Goal: Task Accomplishment & Management: Manage account settings

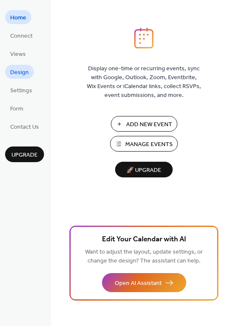
click at [19, 73] on span "Design" at bounding box center [19, 72] width 19 height 9
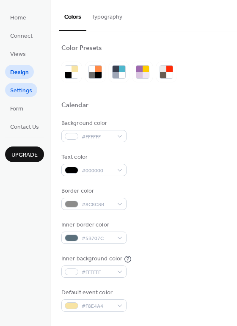
click at [22, 91] on span "Settings" at bounding box center [21, 90] width 22 height 9
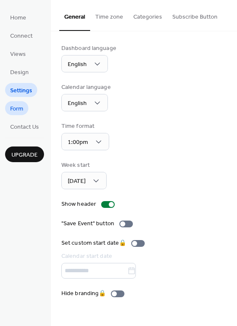
click at [19, 107] on span "Form" at bounding box center [16, 109] width 13 height 9
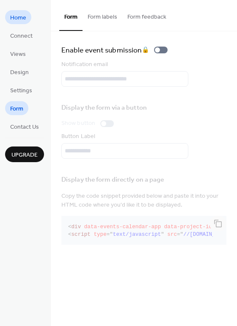
click at [18, 16] on span "Home" at bounding box center [18, 18] width 16 height 9
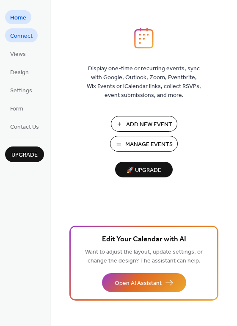
click at [19, 39] on span "Connect" at bounding box center [21, 36] width 22 height 9
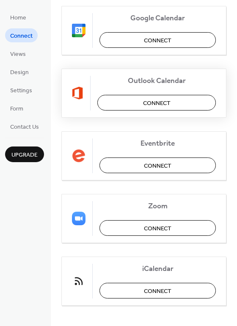
scroll to position [177, 0]
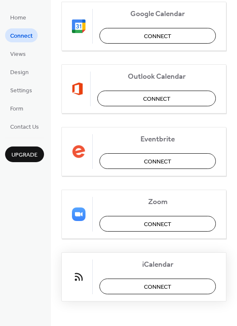
click at [147, 288] on span "Connect" at bounding box center [158, 286] width 28 height 9
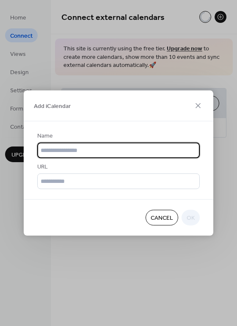
scroll to position [0, 0]
click at [81, 151] on input "text" at bounding box center [118, 151] width 163 height 16
type input "**********"
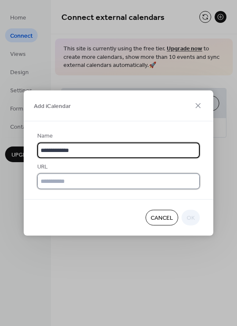
click at [96, 189] on input "text" at bounding box center [118, 182] width 163 height 16
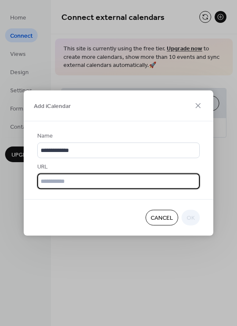
paste input "**********"
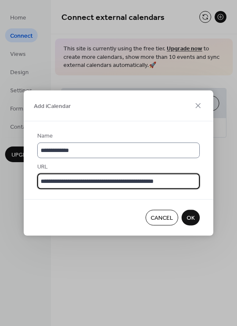
type input "**********"
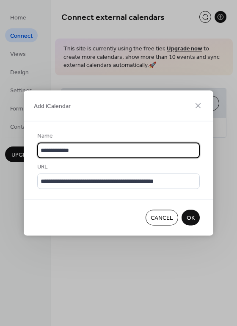
click at [74, 150] on input "**********" at bounding box center [118, 151] width 163 height 16
type input "**********"
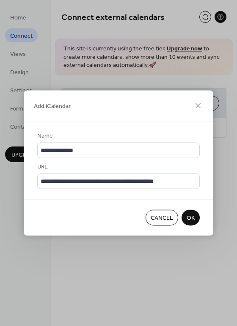
click at [192, 218] on span "OK" at bounding box center [191, 218] width 8 height 9
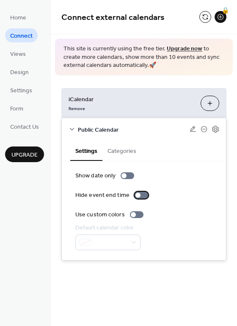
click at [138, 195] on div at bounding box center [142, 195] width 14 height 7
click at [122, 152] on button "Categories" at bounding box center [121, 150] width 39 height 19
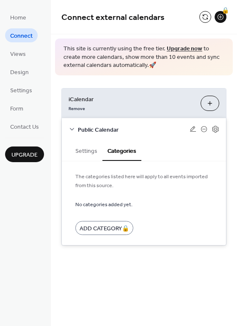
click at [89, 150] on button "Settings" at bounding box center [86, 150] width 32 height 19
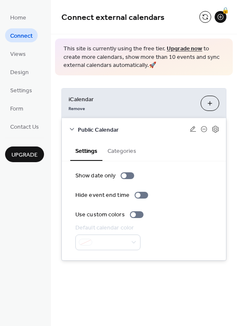
click at [72, 127] on icon at bounding box center [72, 129] width 7 height 7
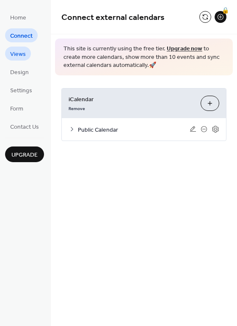
click at [21, 53] on span "Views" at bounding box center [18, 54] width 16 height 9
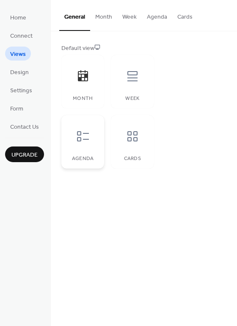
click at [85, 136] on icon at bounding box center [83, 137] width 14 height 14
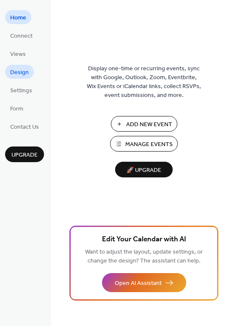
click at [22, 74] on span "Design" at bounding box center [19, 72] width 19 height 9
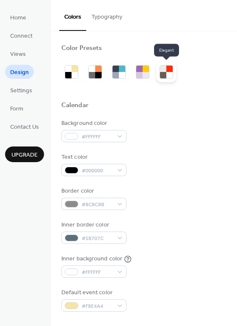
click at [168, 72] on div at bounding box center [169, 75] width 6 height 6
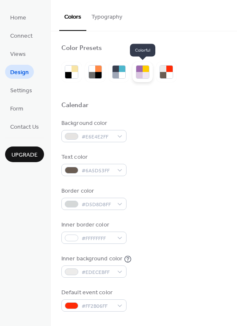
click at [141, 74] on div at bounding box center [139, 75] width 6 height 6
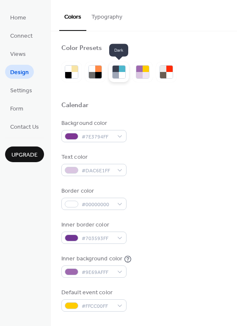
click at [119, 74] on div at bounding box center [116, 75] width 6 height 6
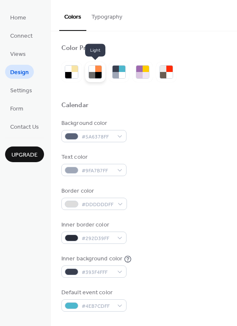
click at [96, 73] on div at bounding box center [98, 75] width 6 height 6
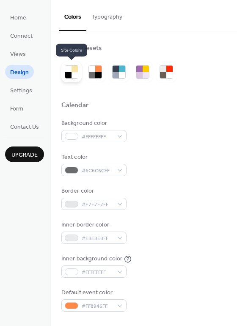
click at [71, 75] on div at bounding box center [68, 75] width 6 height 6
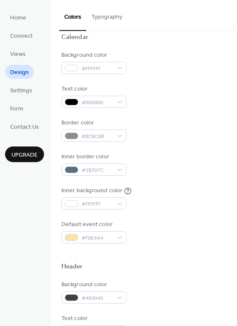
scroll to position [73, 0]
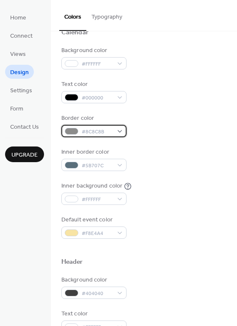
click at [121, 131] on div "#8C8C8B" at bounding box center [93, 131] width 65 height 12
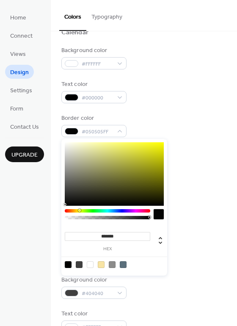
type input "*******"
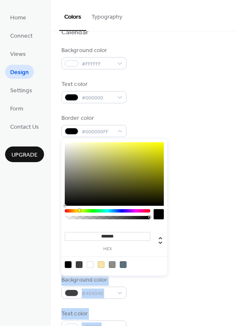
drag, startPoint x: 65, startPoint y: 171, endPoint x: 60, endPoint y: 214, distance: 42.6
click at [60, 214] on body "Home Connect Views Design Settings Form Contact Us Upgrade Design Upgrade Color…" at bounding box center [118, 163] width 237 height 326
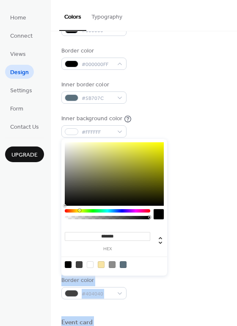
scroll to position [140, 0]
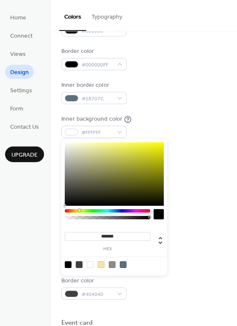
click at [181, 99] on div "Inner border color #5B707C" at bounding box center [143, 92] width 165 height 23
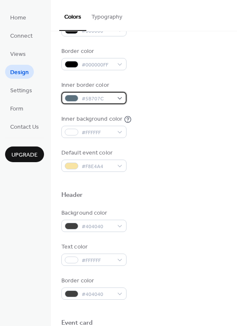
click at [121, 98] on div "#5B707C" at bounding box center [93, 98] width 65 height 12
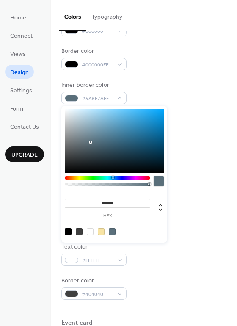
type input "*******"
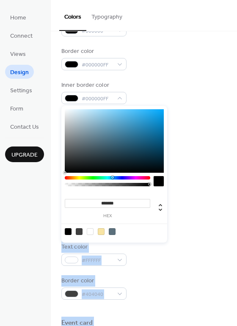
drag, startPoint x: 91, startPoint y: 142, endPoint x: 60, endPoint y: 184, distance: 51.7
click at [60, 184] on body "Home Connect Views Design Settings Form Contact Us Upgrade Design Upgrade Color…" at bounding box center [118, 163] width 237 height 326
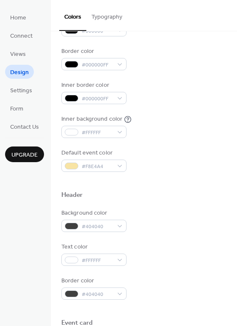
click at [190, 91] on div "Inner border color #000000FF" at bounding box center [143, 92] width 165 height 23
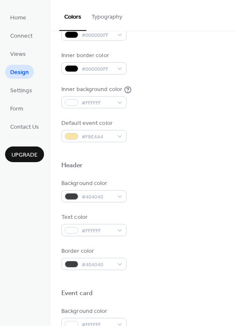
scroll to position [174, 0]
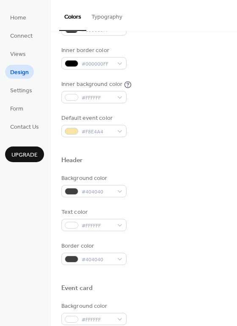
click at [179, 119] on div "Default event color #F8E4A4" at bounding box center [143, 125] width 165 height 23
click at [120, 132] on div "#F8E4A4" at bounding box center [93, 131] width 65 height 12
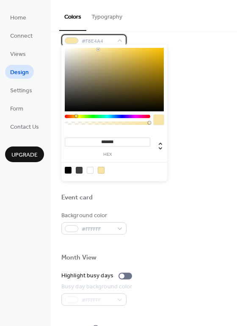
scroll to position [262, 0]
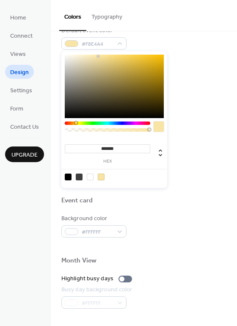
click at [110, 148] on input "*******" at bounding box center [107, 148] width 85 height 9
paste input
type input "*******"
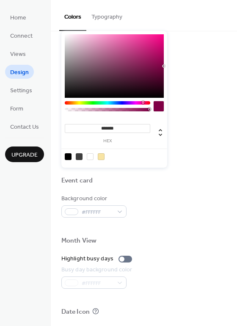
scroll to position [258, 0]
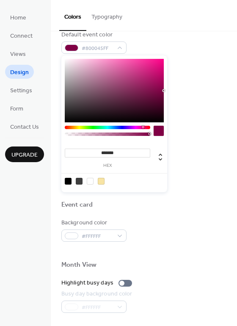
click at [193, 132] on div "Text color #FFFFFF" at bounding box center [143, 135] width 165 height 23
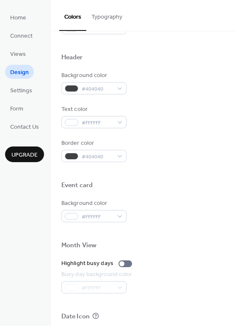
scroll to position [278, 0]
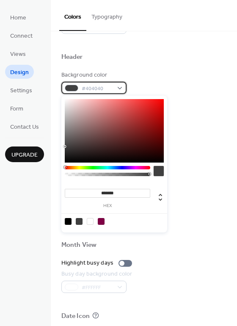
click at [121, 88] on div "#404040" at bounding box center [93, 88] width 65 height 12
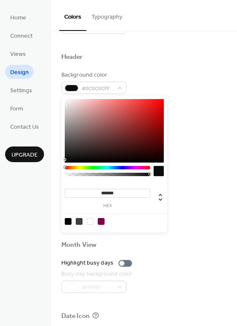
type input "*******"
drag, startPoint x: 65, startPoint y: 147, endPoint x: 61, endPoint y: 169, distance: 22.3
click at [61, 169] on div "******* hex" at bounding box center [114, 164] width 106 height 137
click at [194, 104] on div "Background color #000000FF Text color #FFFFFF Border color #404040" at bounding box center [143, 116] width 165 height 91
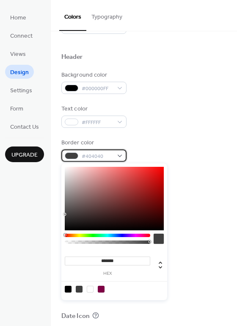
click at [121, 155] on div "#404040" at bounding box center [93, 155] width 65 height 12
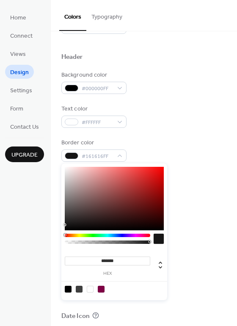
type input "*******"
drag, startPoint x: 66, startPoint y: 216, endPoint x: 63, endPoint y: 239, distance: 23.4
click at [63, 239] on div "******* hex" at bounding box center [114, 231] width 106 height 137
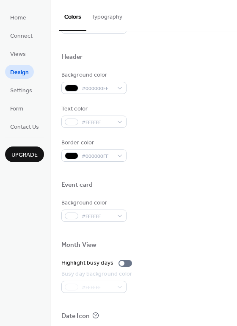
click at [209, 187] on div "Event card" at bounding box center [143, 186] width 165 height 11
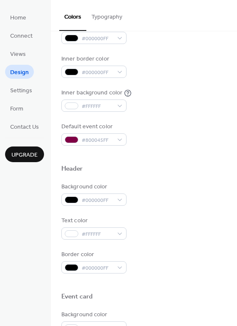
scroll to position [57, 0]
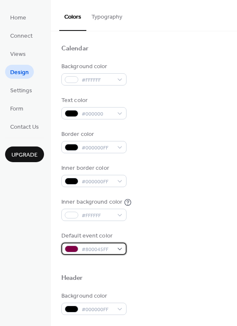
click at [111, 251] on span "#800045FF" at bounding box center [97, 249] width 31 height 9
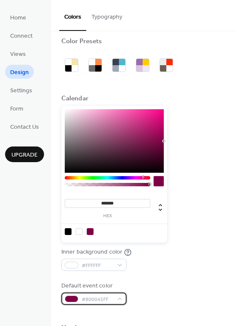
scroll to position [0, 0]
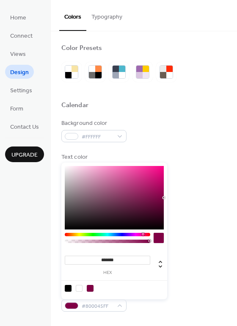
drag, startPoint x: 149, startPoint y: 184, endPoint x: 155, endPoint y: 184, distance: 6.3
click at [155, 184] on div "******* hex" at bounding box center [114, 231] width 106 height 137
type input "***"
drag, startPoint x: 149, startPoint y: 241, endPoint x: 182, endPoint y: 240, distance: 32.2
click at [182, 240] on body "Home Connect Views Design Settings Form Contact Us Upgrade Design Upgrade Color…" at bounding box center [118, 163] width 237 height 326
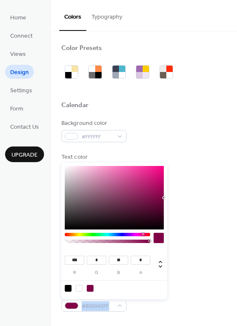
click at [150, 241] on div at bounding box center [149, 241] width 3 height 3
type input "*"
drag, startPoint x: 150, startPoint y: 241, endPoint x: 156, endPoint y: 241, distance: 6.3
click at [156, 241] on div at bounding box center [114, 240] width 99 height 14
click at [205, 226] on div "Inner border color #000000FF" at bounding box center [143, 232] width 165 height 23
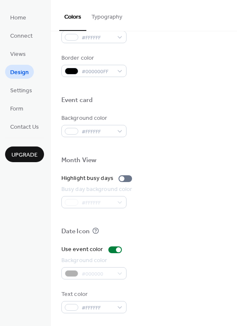
scroll to position [362, 0]
click at [114, 250] on div at bounding box center [115, 249] width 14 height 7
click at [116, 249] on div at bounding box center [118, 249] width 5 height 5
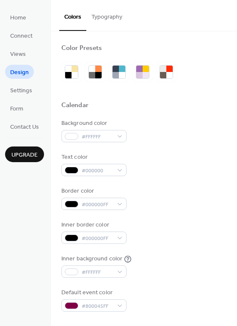
scroll to position [0, 0]
click at [106, 13] on button "Typography" at bounding box center [106, 15] width 41 height 30
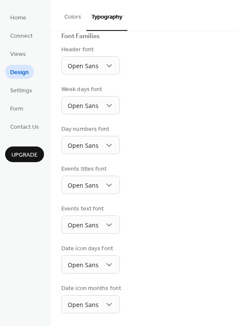
scroll to position [64, 0]
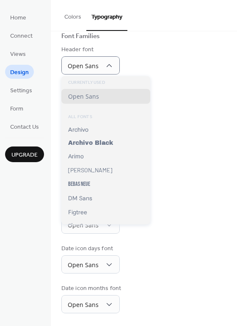
click at [152, 64] on div "Header font Open Sans" at bounding box center [143, 59] width 165 height 29
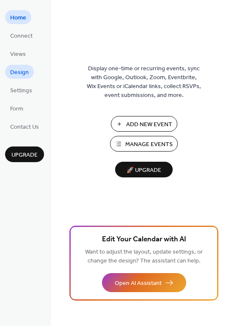
click at [24, 71] on span "Design" at bounding box center [19, 72] width 19 height 9
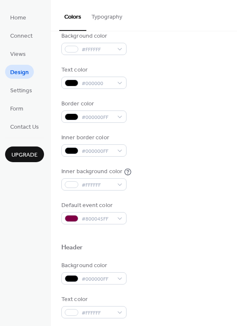
scroll to position [88, 0]
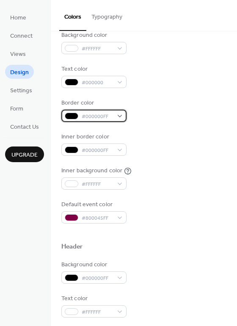
click at [120, 116] on div "#000000FF" at bounding box center [93, 116] width 65 height 12
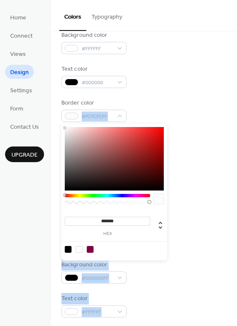
type input "*******"
drag, startPoint x: 65, startPoint y: 190, endPoint x: 59, endPoint y: 119, distance: 71.8
click at [59, 119] on body "Home Connect Views Design Settings Form Contact Us Upgrade Design Upgrade Color…" at bounding box center [118, 163] width 237 height 326
click at [171, 89] on div "Background color #FFFFFF Text color #000000 Border color #FFFFFFFF Inner border…" at bounding box center [143, 127] width 165 height 193
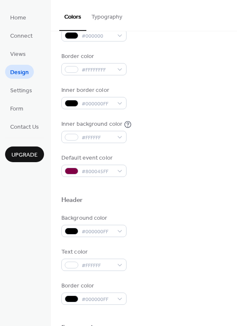
scroll to position [166, 0]
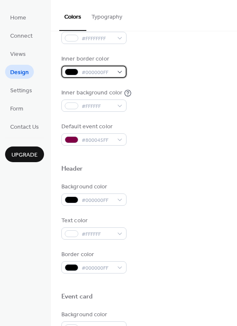
click at [122, 72] on div "#000000FF" at bounding box center [93, 72] width 65 height 12
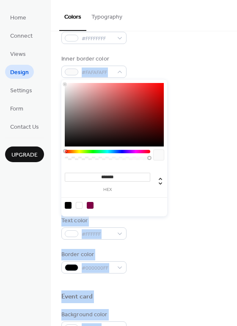
type input "*******"
drag, startPoint x: 65, startPoint y: 146, endPoint x: 58, endPoint y: 78, distance: 67.6
click at [58, 78] on body "Home Connect Views Design Settings Form Contact Us Upgrade Design Upgrade Color…" at bounding box center [118, 163] width 237 height 326
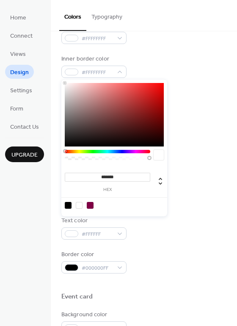
click at [172, 42] on div "Border color #FFFFFFFF" at bounding box center [143, 32] width 165 height 23
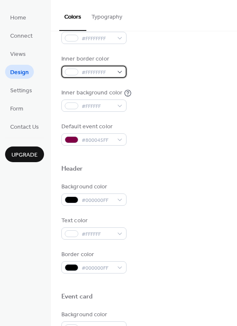
click at [121, 73] on div "#FFFFFFFF" at bounding box center [93, 72] width 65 height 12
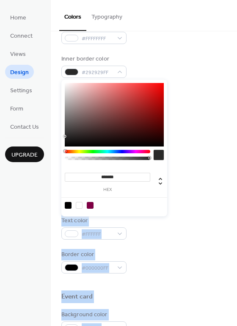
type input "*******"
drag, startPoint x: 65, startPoint y: 83, endPoint x: 58, endPoint y: 155, distance: 73.1
click at [58, 155] on body "Home Connect Views Design Settings Form Contact Us Upgrade Design Upgrade Color…" at bounding box center [118, 163] width 237 height 326
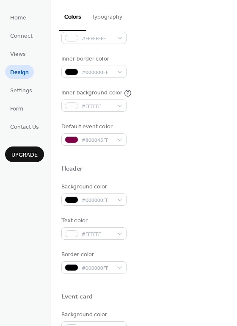
click at [174, 72] on div "Inner border color #000000FF" at bounding box center [143, 66] width 165 height 23
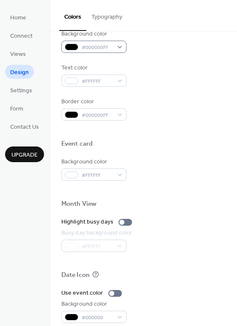
scroll to position [320, 0]
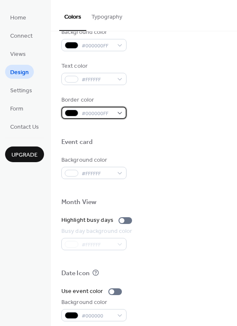
click at [121, 113] on div "#000000FF" at bounding box center [93, 113] width 65 height 12
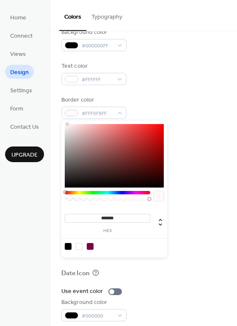
type input "*******"
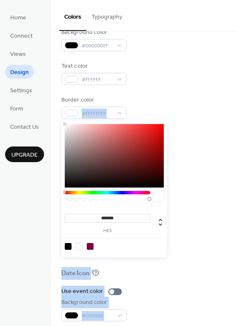
drag, startPoint x: 65, startPoint y: 187, endPoint x: 60, endPoint y: 119, distance: 67.9
click at [60, 119] on body "Home Connect Views Design Settings Form Contact Us Upgrade Design Upgrade Color…" at bounding box center [118, 163] width 237 height 326
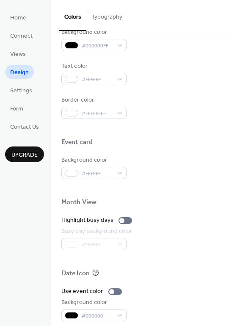
click at [213, 98] on div "Border color #FFFFFFFF" at bounding box center [143, 107] width 165 height 23
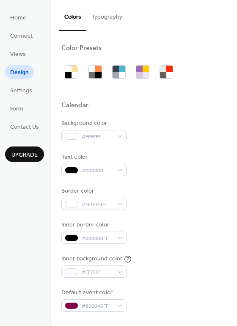
scroll to position [0, 0]
click at [106, 20] on button "Typography" at bounding box center [106, 15] width 41 height 30
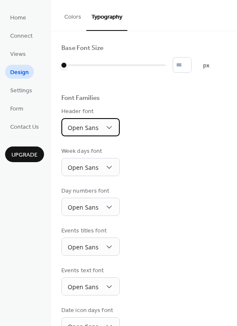
click at [113, 132] on div "Open Sans" at bounding box center [90, 127] width 58 height 18
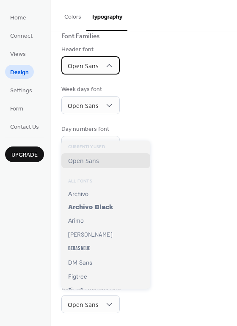
scroll to position [-1, 0]
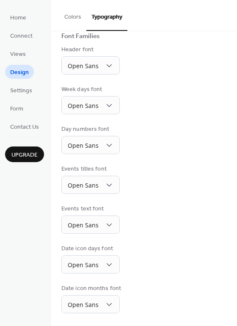
click at [171, 104] on div "Week days font Open Sans" at bounding box center [143, 99] width 165 height 29
click at [151, 67] on div "Header font Open Sans" at bounding box center [143, 59] width 165 height 29
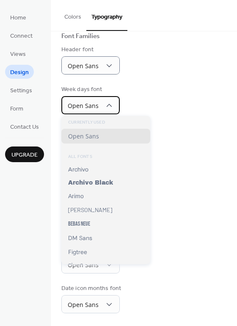
click at [113, 105] on div "Open Sans" at bounding box center [90, 105] width 58 height 18
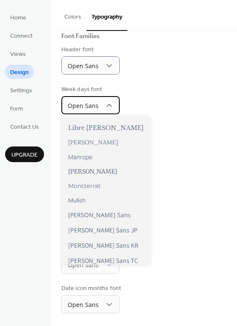
scroll to position [286, 0]
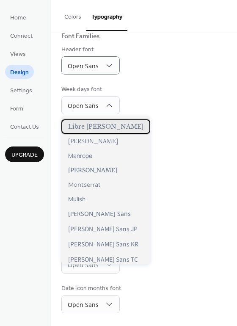
click at [107, 127] on span "Libre [PERSON_NAME]" at bounding box center [105, 127] width 75 height 8
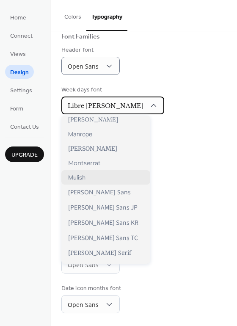
scroll to position [278, 0]
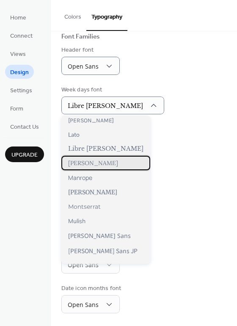
click at [83, 165] on div "[PERSON_NAME]" at bounding box center [105, 163] width 89 height 14
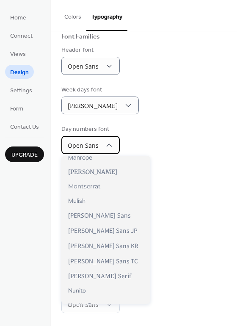
scroll to position [340, 0]
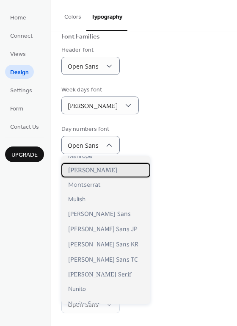
click at [96, 172] on span "[PERSON_NAME]" at bounding box center [92, 170] width 49 height 8
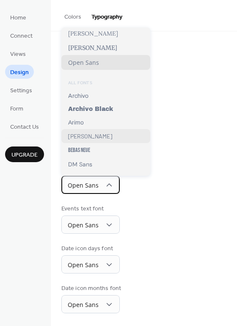
scroll to position [9, 0]
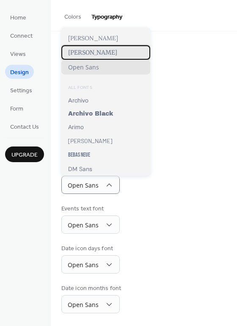
click at [92, 52] on span "[PERSON_NAME]" at bounding box center [92, 53] width 49 height 8
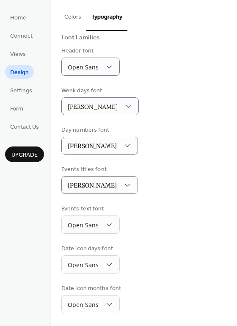
scroll to position [63, 0]
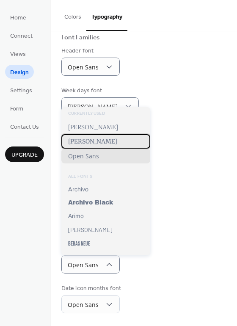
click at [94, 141] on span "[PERSON_NAME]" at bounding box center [92, 142] width 49 height 8
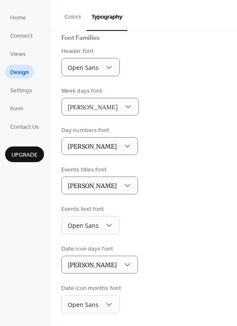
scroll to position [63, 0]
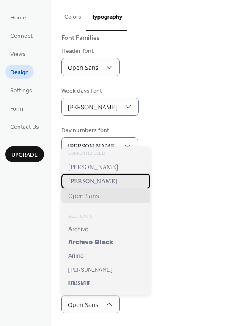
click at [101, 182] on span "[PERSON_NAME]" at bounding box center [92, 181] width 49 height 8
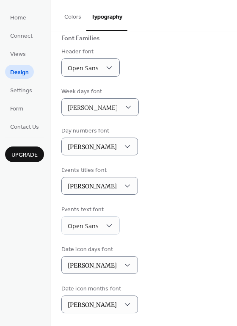
scroll to position [62, 0]
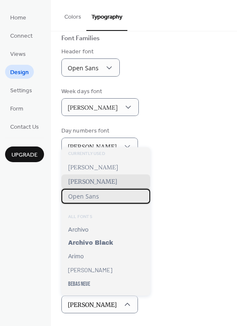
click at [94, 198] on span "Open Sans" at bounding box center [83, 196] width 31 height 8
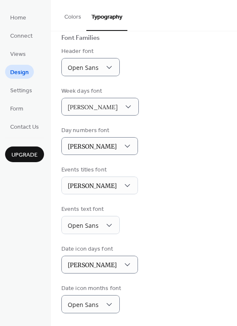
click at [156, 201] on div "Base Font Size * px Font Families Header font Open Sans Week days font Lora Day…" at bounding box center [143, 148] width 165 height 329
click at [156, 189] on div "Events titles font Merriweather" at bounding box center [143, 179] width 165 height 29
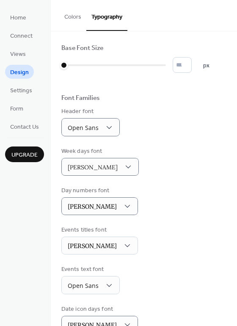
scroll to position [0, 0]
click at [24, 90] on span "Settings" at bounding box center [21, 90] width 22 height 9
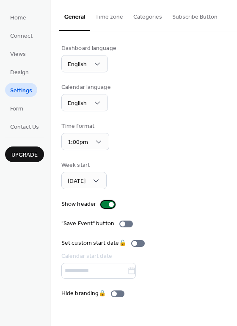
click at [109, 205] on div at bounding box center [111, 204] width 5 height 5
click at [106, 205] on div at bounding box center [108, 204] width 14 height 7
click at [110, 17] on button "Time zone" at bounding box center [109, 15] width 38 height 30
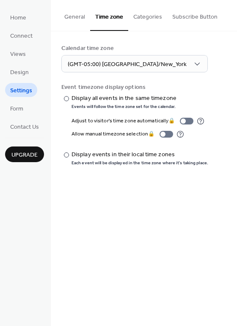
click at [142, 17] on button "Categories" at bounding box center [147, 15] width 39 height 30
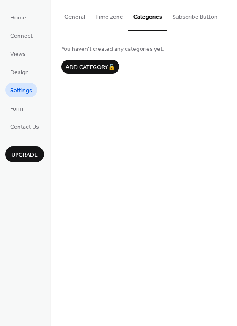
click at [186, 15] on button "Subscribe Button" at bounding box center [194, 15] width 55 height 30
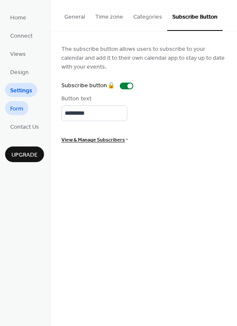
click at [19, 108] on span "Form" at bounding box center [16, 109] width 13 height 9
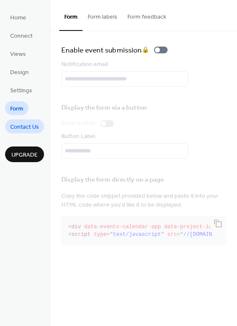
click at [22, 125] on span "Contact Us" at bounding box center [24, 127] width 29 height 9
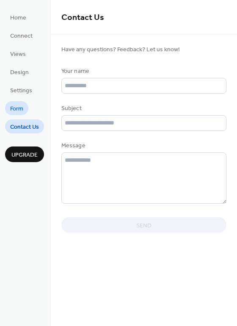
click at [19, 109] on span "Form" at bounding box center [16, 109] width 13 height 9
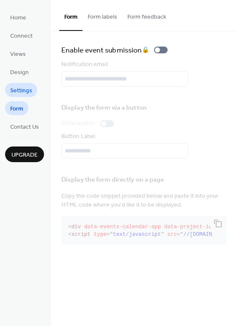
click at [19, 88] on span "Settings" at bounding box center [21, 90] width 22 height 9
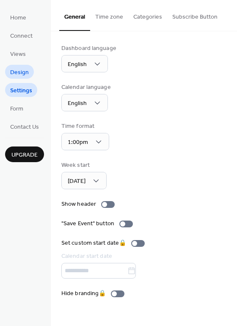
click at [21, 71] on span "Design" at bounding box center [19, 72] width 19 height 9
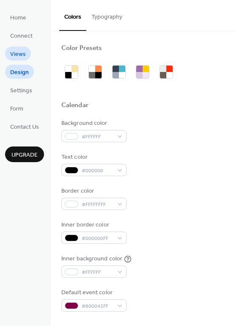
click at [21, 53] on span "Views" at bounding box center [18, 54] width 16 height 9
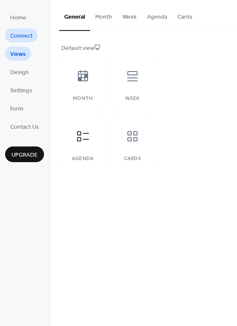
click at [25, 35] on span "Connect" at bounding box center [21, 36] width 22 height 9
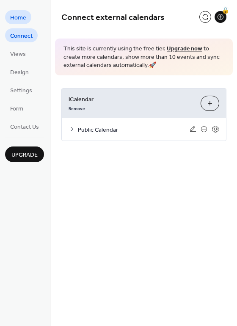
click at [24, 16] on span "Home" at bounding box center [18, 18] width 16 height 9
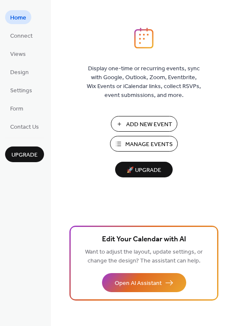
click at [22, 62] on ul "Home Connect Views Design Settings Form Contact Us" at bounding box center [24, 71] width 39 height 123
click at [22, 53] on span "Views" at bounding box center [18, 54] width 16 height 9
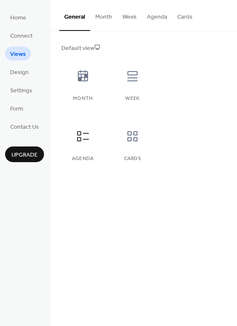
click at [155, 18] on button "Agenda" at bounding box center [157, 15] width 30 height 30
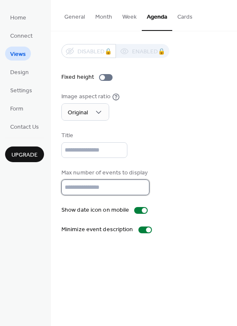
click at [140, 193] on input "**" at bounding box center [105, 187] width 88 height 16
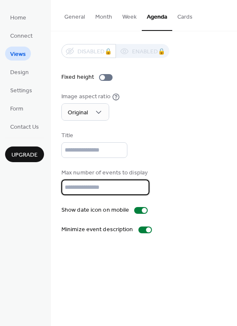
click at [140, 193] on input "**" at bounding box center [105, 187] width 88 height 16
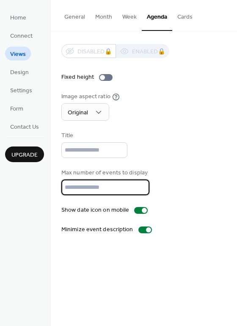
click at [140, 193] on input "**" at bounding box center [105, 187] width 88 height 16
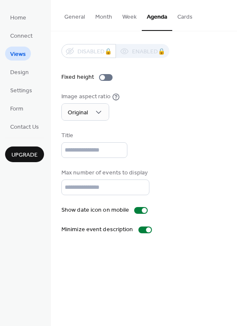
click at [186, 229] on div "Disabled 🔒 Enabled 🔒 Fixed height Image aspect ratio Original Title Max number …" at bounding box center [143, 139] width 165 height 190
click at [139, 192] on input "*" at bounding box center [105, 187] width 88 height 16
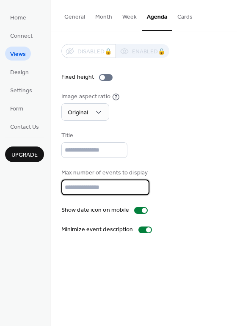
click at [139, 192] on input "*" at bounding box center [105, 187] width 88 height 16
click at [189, 194] on div "Max number of events to display *" at bounding box center [143, 181] width 165 height 27
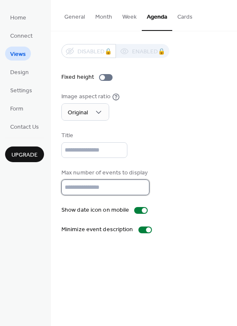
type input "*"
click at [138, 193] on input "*" at bounding box center [105, 187] width 88 height 16
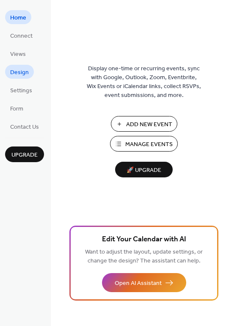
click at [22, 70] on span "Design" at bounding box center [19, 72] width 19 height 9
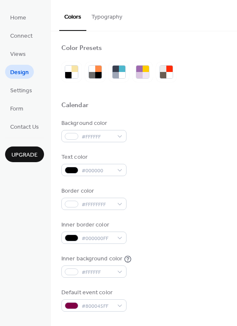
click at [107, 14] on button "Typography" at bounding box center [106, 15] width 41 height 30
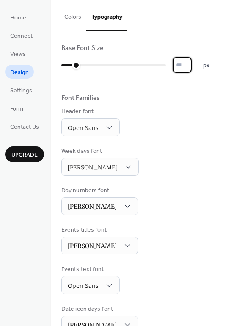
click at [192, 64] on input "*" at bounding box center [182, 65] width 19 height 16
click at [192, 64] on input "**" at bounding box center [182, 65] width 19 height 16
click at [192, 68] on input "**" at bounding box center [182, 65] width 19 height 16
click at [192, 64] on input "**" at bounding box center [182, 65] width 19 height 16
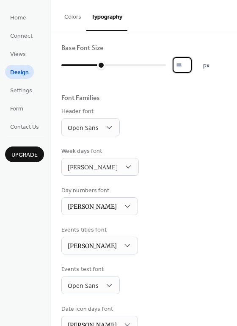
type input "**"
click at [192, 64] on input "**" at bounding box center [182, 65] width 19 height 16
click at [19, 90] on span "Settings" at bounding box center [21, 90] width 22 height 9
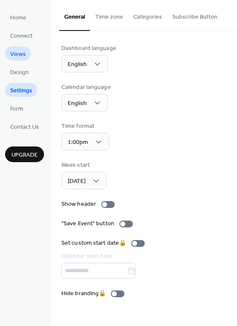
click at [19, 55] on span "Views" at bounding box center [18, 54] width 16 height 9
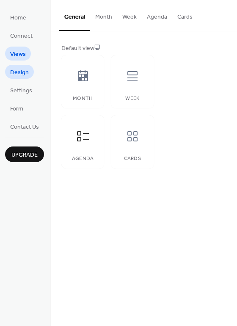
click at [22, 72] on span "Design" at bounding box center [19, 72] width 19 height 9
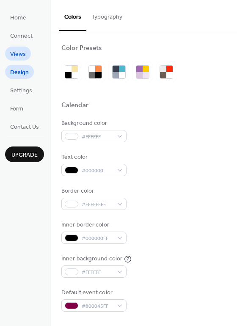
click at [25, 52] on link "Views" at bounding box center [18, 54] width 26 height 14
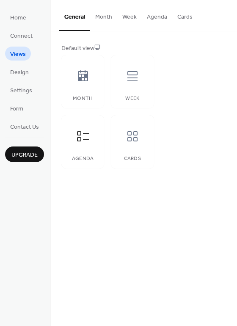
click at [155, 16] on button "Agenda" at bounding box center [157, 15] width 30 height 30
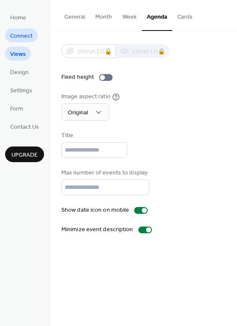
click at [19, 36] on span "Connect" at bounding box center [21, 36] width 22 height 9
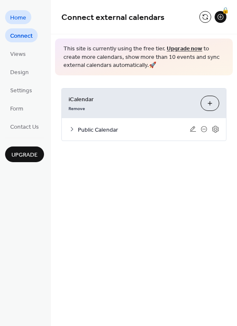
click at [21, 19] on span "Home" at bounding box center [18, 18] width 16 height 9
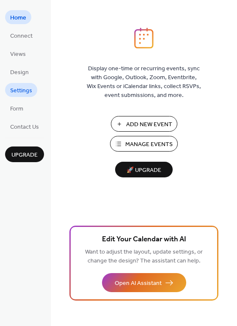
click at [19, 89] on span "Settings" at bounding box center [21, 90] width 22 height 9
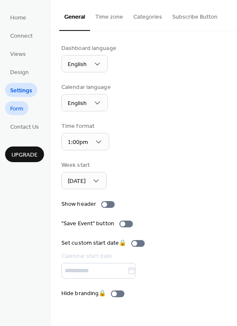
click at [17, 106] on span "Form" at bounding box center [16, 109] width 13 height 9
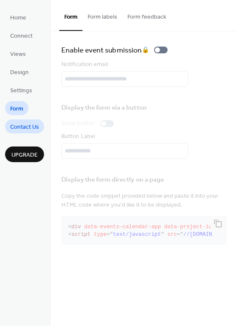
click at [25, 130] on span "Contact Us" at bounding box center [24, 127] width 29 height 9
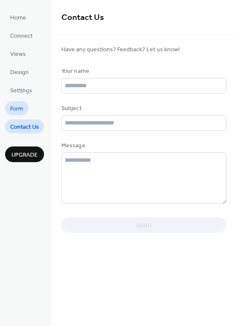
click at [12, 113] on span "Form" at bounding box center [16, 109] width 13 height 9
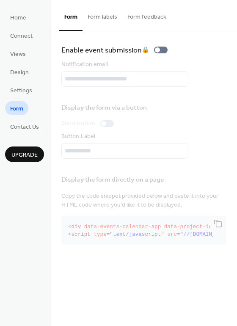
click at [124, 14] on button "Form feedback" at bounding box center [146, 15] width 49 height 30
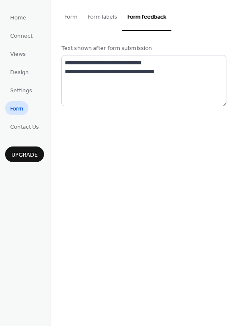
click at [102, 16] on button "Form labels" at bounding box center [103, 15] width 40 height 30
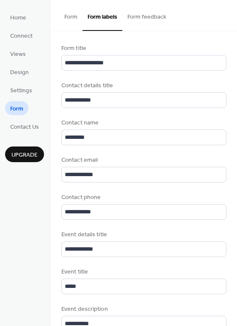
click at [134, 17] on button "Form feedback" at bounding box center [146, 15] width 49 height 30
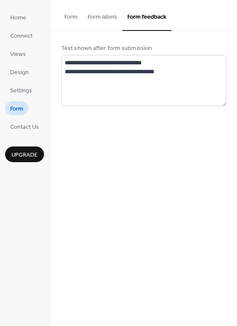
click at [97, 15] on button "Form labels" at bounding box center [103, 15] width 40 height 30
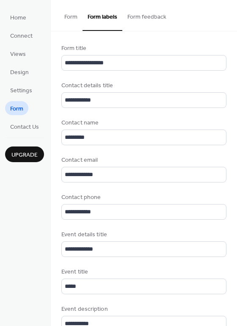
click at [72, 17] on button "Form" at bounding box center [70, 15] width 23 height 30
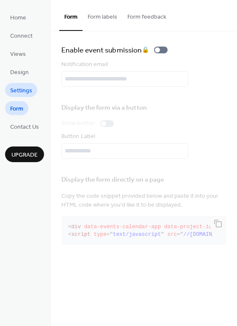
click at [20, 88] on span "Settings" at bounding box center [21, 90] width 22 height 9
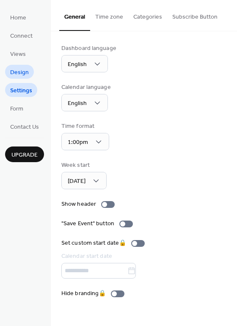
click at [17, 72] on span "Design" at bounding box center [19, 72] width 19 height 9
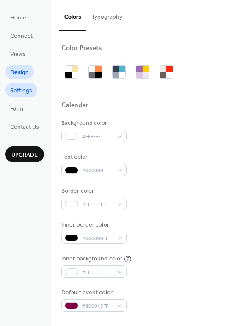
click at [26, 94] on span "Settings" at bounding box center [21, 90] width 22 height 9
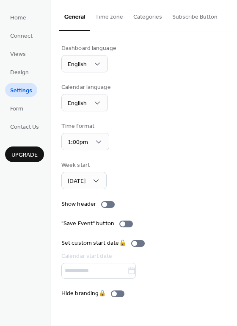
click at [154, 18] on button "Categories" at bounding box center [147, 15] width 39 height 30
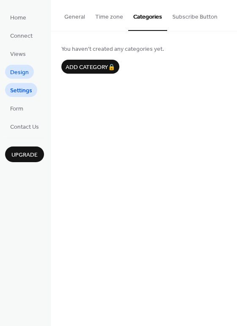
click at [17, 70] on span "Design" at bounding box center [19, 72] width 19 height 9
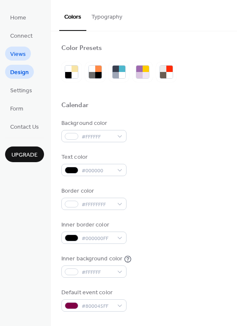
scroll to position [0, 0]
click at [20, 55] on span "Views" at bounding box center [18, 54] width 16 height 9
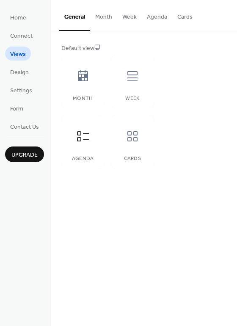
click at [157, 18] on button "Agenda" at bounding box center [157, 15] width 30 height 30
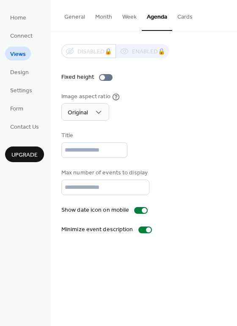
click at [74, 22] on button "General" at bounding box center [74, 15] width 31 height 30
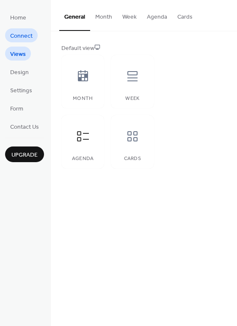
click at [21, 32] on span "Connect" at bounding box center [21, 36] width 22 height 9
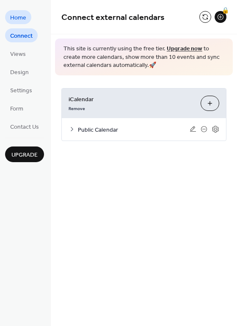
click at [21, 20] on span "Home" at bounding box center [18, 18] width 16 height 9
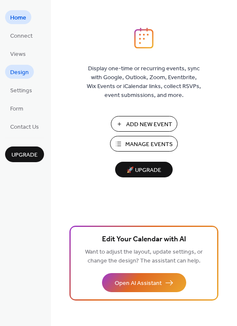
click at [20, 72] on span "Design" at bounding box center [19, 72] width 19 height 9
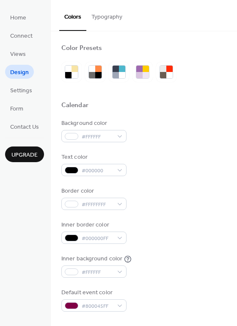
click at [102, 22] on button "Typography" at bounding box center [106, 15] width 41 height 30
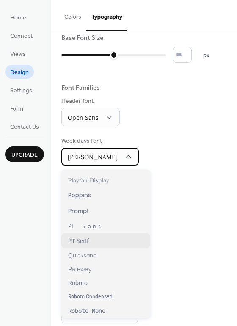
scroll to position [551, 0]
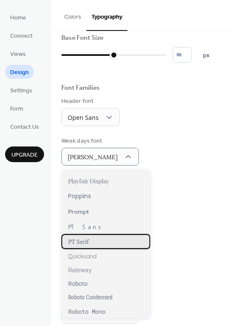
click at [82, 243] on span "PT Serif" at bounding box center [78, 241] width 21 height 8
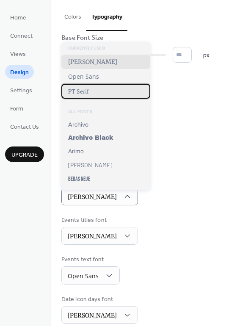
click at [85, 91] on span "PT Serif" at bounding box center [78, 91] width 21 height 8
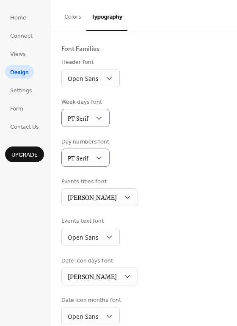
scroll to position [63, 0]
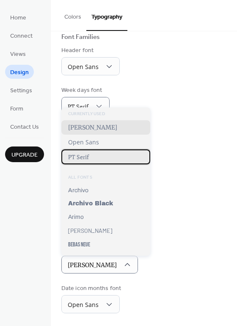
click at [88, 157] on span "PT Serif" at bounding box center [78, 157] width 21 height 8
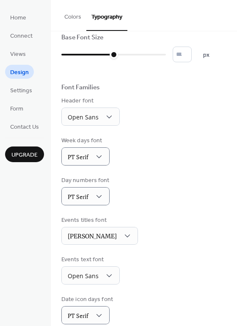
scroll to position [7, 0]
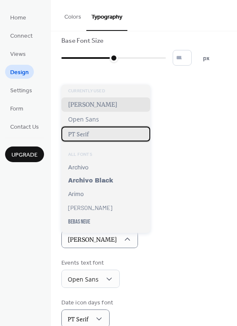
click at [88, 136] on span "PT Serif" at bounding box center [78, 134] width 21 height 8
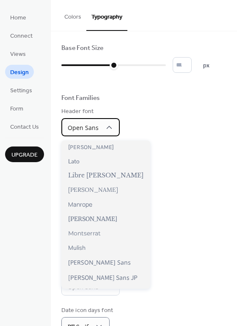
scroll to position [278, 0]
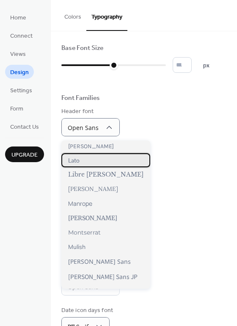
click at [79, 161] on span "Lato" at bounding box center [73, 160] width 11 height 7
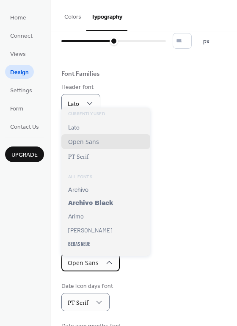
scroll to position [0, 0]
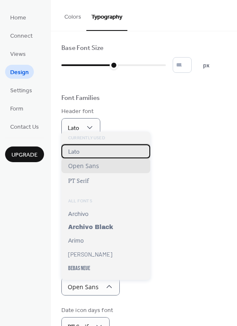
click at [80, 154] on span "Lato" at bounding box center [73, 151] width 11 height 7
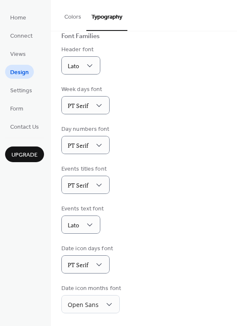
scroll to position [64, 0]
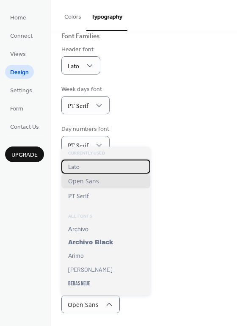
click at [80, 165] on div "Lato" at bounding box center [105, 167] width 89 height 14
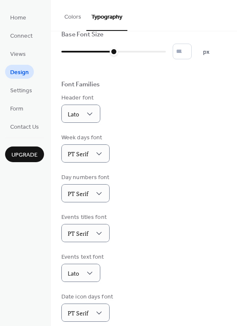
scroll to position [0, 0]
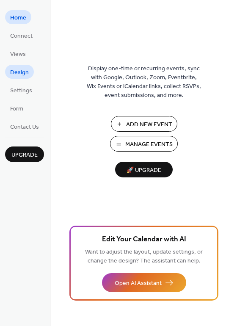
click at [21, 74] on span "Design" at bounding box center [19, 72] width 19 height 9
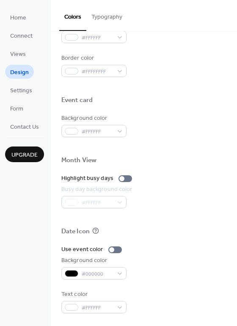
scroll to position [362, 0]
click at [119, 273] on div "#000000" at bounding box center [93, 273] width 65 height 12
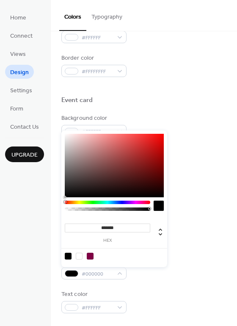
click at [80, 256] on div at bounding box center [79, 256] width 7 height 7
type input "*******"
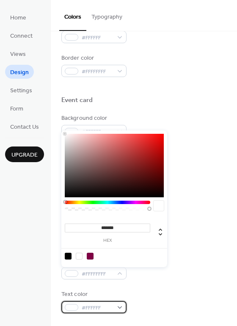
click at [122, 308] on div "#FFFFFF" at bounding box center [93, 307] width 65 height 12
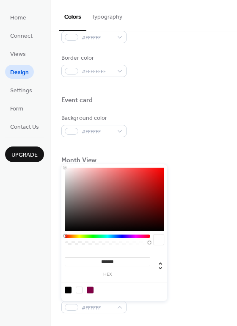
click at [67, 290] on div at bounding box center [68, 290] width 7 height 7
type input "*******"
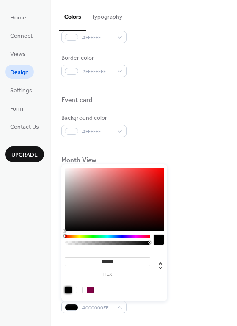
click at [192, 234] on div "Date Icon" at bounding box center [143, 232] width 165 height 11
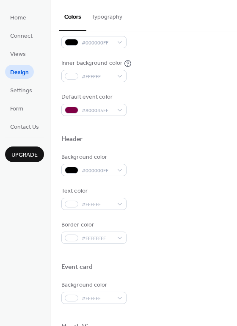
scroll to position [222, 0]
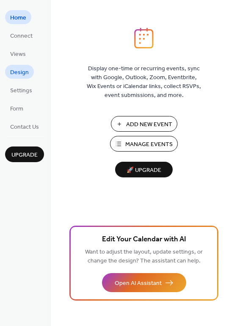
click at [19, 73] on span "Design" at bounding box center [19, 72] width 19 height 9
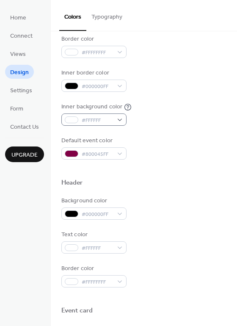
scroll to position [160, 0]
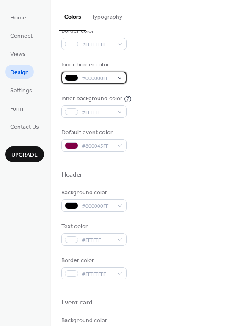
click at [118, 79] on div "#000000FF" at bounding box center [93, 78] width 65 height 12
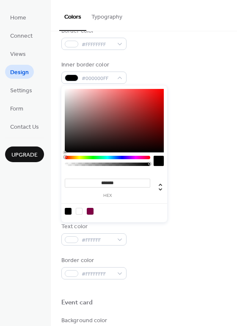
click at [78, 212] on div at bounding box center [79, 211] width 7 height 7
type input "*******"
click at [196, 77] on div "Inner border color #FFFFFFFF" at bounding box center [143, 72] width 165 height 23
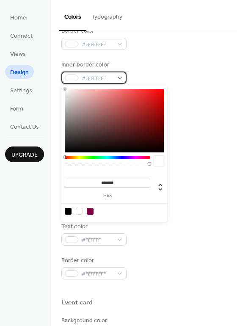
click at [121, 78] on div "#FFFFFFFF" at bounding box center [93, 78] width 65 height 12
click at [69, 211] on div at bounding box center [68, 211] width 7 height 7
type input "*******"
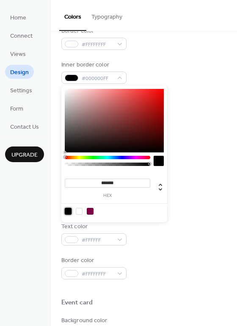
click at [189, 68] on div "Inner border color #000000FF" at bounding box center [143, 72] width 165 height 23
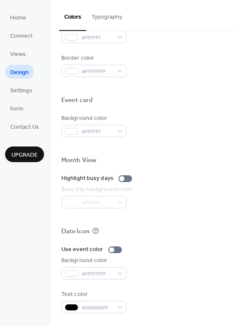
scroll to position [362, 0]
click at [124, 179] on div at bounding box center [126, 178] width 14 height 7
click at [119, 274] on div "#FFFFFFFF" at bounding box center [93, 273] width 65 height 12
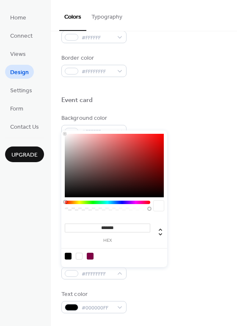
click at [69, 256] on div at bounding box center [68, 256] width 7 height 7
type input "*******"
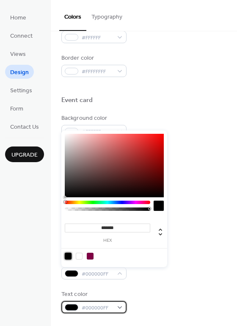
click at [121, 308] on div "#000000FF" at bounding box center [93, 307] width 65 height 12
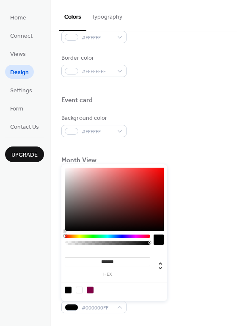
click at [78, 291] on div at bounding box center [79, 290] width 7 height 7
type input "*******"
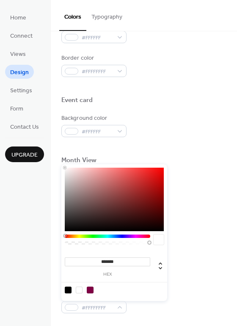
click at [199, 248] on div "Use event color" at bounding box center [143, 249] width 165 height 9
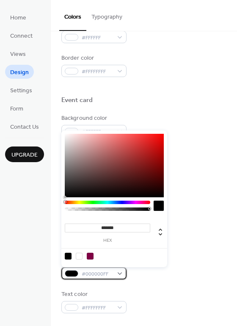
click at [122, 274] on div "#000000FF" at bounding box center [93, 273] width 65 height 12
click at [124, 230] on input "*******" at bounding box center [107, 227] width 85 height 9
type input "*******"
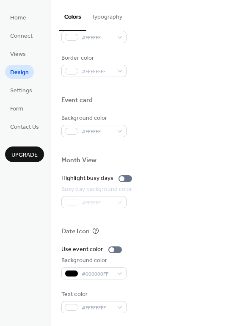
click at [217, 216] on div at bounding box center [143, 217] width 165 height 19
click at [121, 274] on div "#000000FF" at bounding box center [93, 273] width 65 height 12
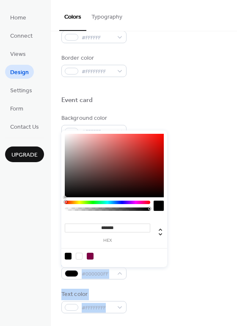
drag, startPoint x: 66, startPoint y: 202, endPoint x: 55, endPoint y: 202, distance: 10.2
click at [55, 202] on body "Home Connect Views Design Settings Form Contact Us Upgrade Design Upgrade Color…" at bounding box center [118, 163] width 237 height 326
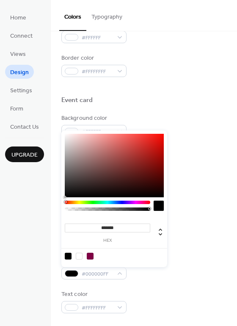
click at [100, 214] on div at bounding box center [107, 208] width 85 height 14
click at [107, 240] on label "hex" at bounding box center [107, 240] width 85 height 5
click at [107, 232] on input "*******" at bounding box center [107, 227] width 85 height 9
click at [159, 234] on icon at bounding box center [160, 232] width 3 height 7
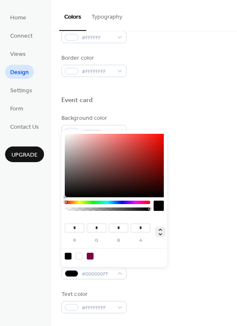
type input "*"
type input "**"
click at [159, 234] on icon at bounding box center [160, 232] width 3 height 7
type input "*******"
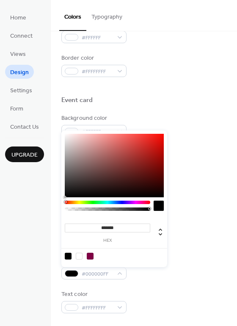
click at [155, 205] on div at bounding box center [159, 206] width 10 height 10
click at [159, 207] on div at bounding box center [159, 206] width 10 height 10
click at [190, 202] on div "Busy day background color #FFFFFF" at bounding box center [143, 196] width 165 height 23
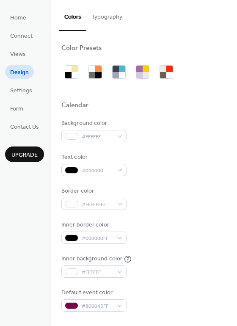
scroll to position [0, 0]
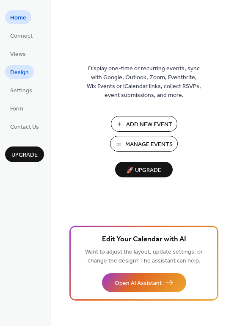
click at [20, 73] on span "Design" at bounding box center [19, 72] width 19 height 9
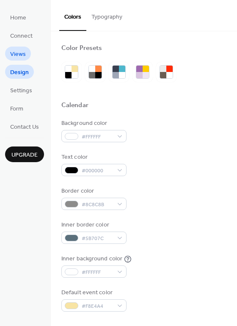
click at [20, 56] on span "Views" at bounding box center [18, 54] width 16 height 9
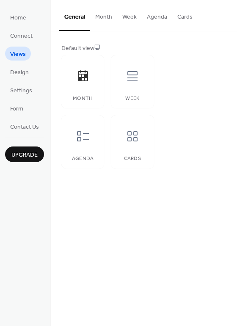
click at [104, 17] on button "Month" at bounding box center [103, 15] width 27 height 30
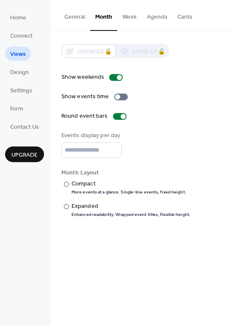
click at [130, 17] on button "Week" at bounding box center [129, 15] width 25 height 30
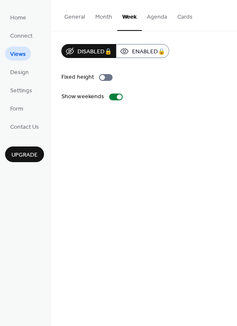
click at [154, 16] on button "Agenda" at bounding box center [157, 15] width 30 height 30
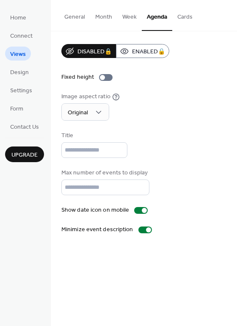
click at [179, 19] on button "Cards" at bounding box center [184, 15] width 25 height 30
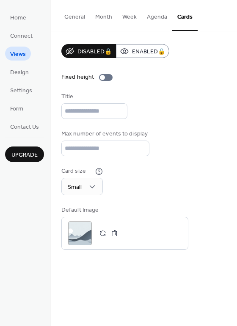
click at [106, 17] on button "Month" at bounding box center [103, 15] width 27 height 30
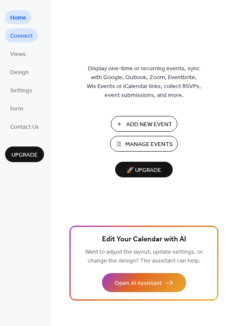
click at [23, 34] on span "Connect" at bounding box center [21, 36] width 22 height 9
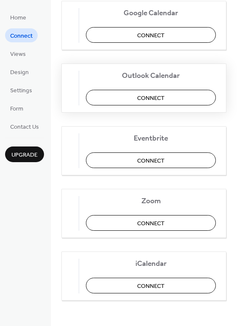
scroll to position [177, 0]
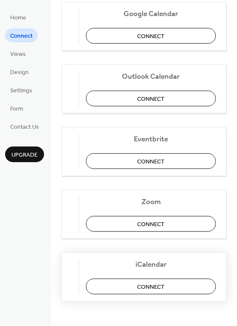
click at [145, 286] on span "Connect" at bounding box center [151, 286] width 28 height 9
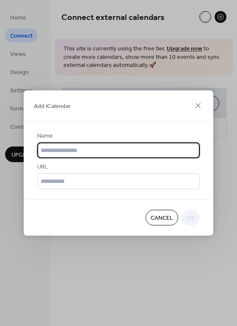
scroll to position [0, 0]
click at [100, 149] on input "text" at bounding box center [118, 151] width 163 height 16
type input "**********"
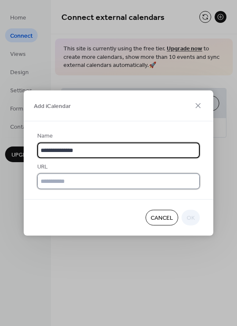
click at [97, 182] on input "text" at bounding box center [118, 182] width 163 height 16
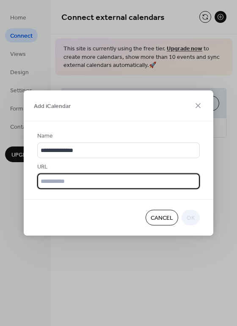
paste input "**********"
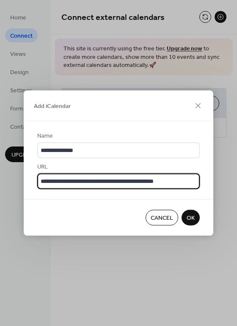
type input "**********"
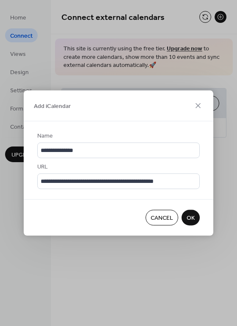
click at [190, 220] on span "OK" at bounding box center [191, 218] width 8 height 9
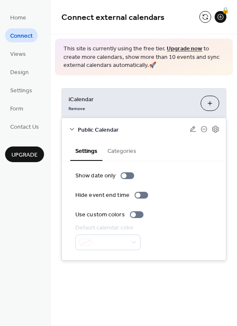
click at [20, 63] on ul "Home Connect Views Design Settings Form Contact Us" at bounding box center [24, 71] width 39 height 123
click at [20, 57] on span "Views" at bounding box center [18, 54] width 16 height 9
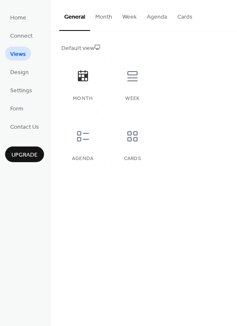
click at [185, 15] on button "Cards" at bounding box center [184, 15] width 25 height 30
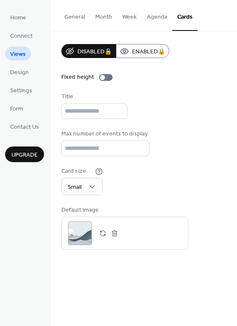
click at [157, 17] on button "Agenda" at bounding box center [157, 15] width 30 height 30
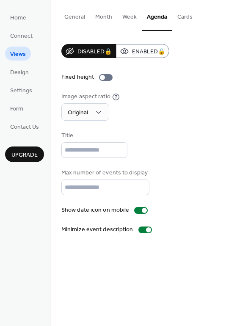
click at [125, 17] on button "Week" at bounding box center [129, 15] width 25 height 30
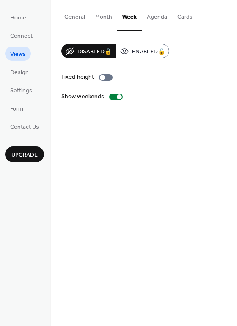
click at [160, 14] on button "Agenda" at bounding box center [157, 15] width 30 height 30
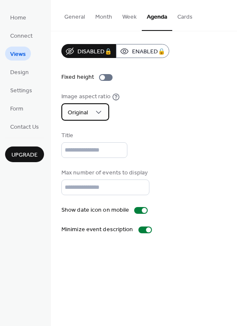
click at [103, 105] on div "Original" at bounding box center [85, 111] width 48 height 17
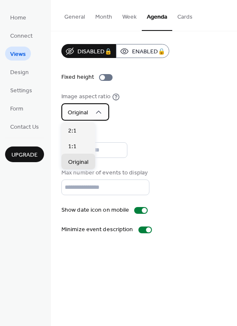
click at [104, 104] on div "Original" at bounding box center [85, 111] width 48 height 17
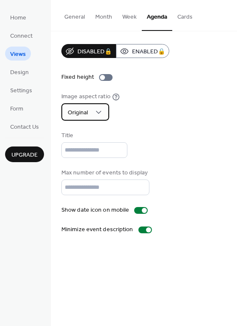
click at [101, 104] on div "Original" at bounding box center [85, 111] width 48 height 17
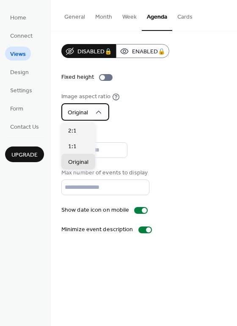
click at [101, 104] on div "Original" at bounding box center [85, 111] width 48 height 17
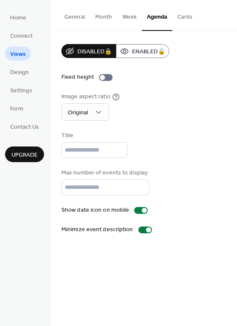
click at [171, 209] on div "Disabled 🔒 Enabled 🔒 Fixed height Image aspect ratio Original Title Max number …" at bounding box center [143, 139] width 165 height 190
click at [107, 19] on button "Month" at bounding box center [103, 15] width 27 height 30
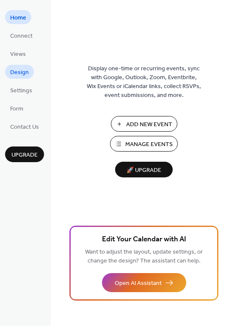
click at [20, 73] on span "Design" at bounding box center [19, 72] width 19 height 9
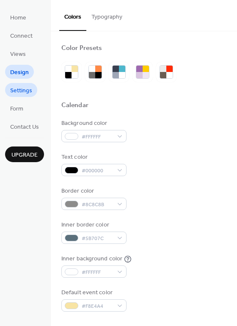
click at [13, 91] on span "Settings" at bounding box center [21, 90] width 22 height 9
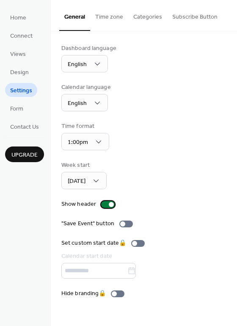
click at [105, 204] on div at bounding box center [108, 204] width 14 height 7
click at [106, 204] on div at bounding box center [108, 204] width 14 height 7
click at [23, 65] on link "Design" at bounding box center [19, 72] width 29 height 14
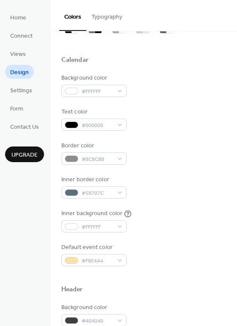
scroll to position [55, 0]
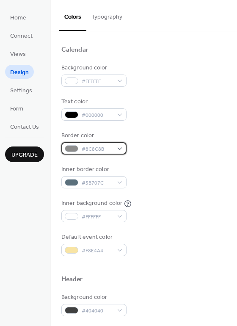
click at [120, 149] on div "#8C8C8B" at bounding box center [93, 148] width 65 height 12
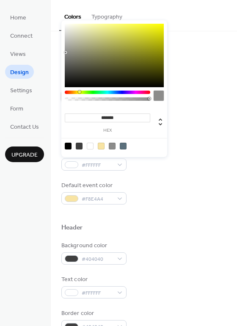
scroll to position [71, 0]
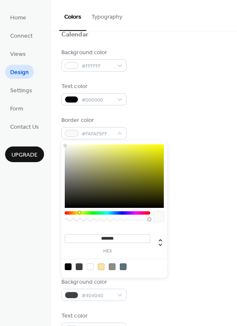
type input "*******"
drag, startPoint x: 65, startPoint y: 174, endPoint x: 65, endPoint y: 141, distance: 33.0
click at [65, 141] on div "******* hex" at bounding box center [114, 208] width 106 height 138
click at [202, 235] on div "Default event color #F8E4A4" at bounding box center [143, 229] width 165 height 23
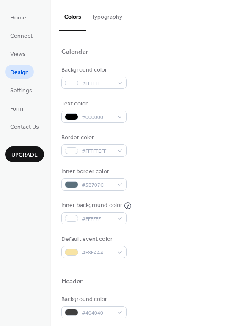
scroll to position [34, 0]
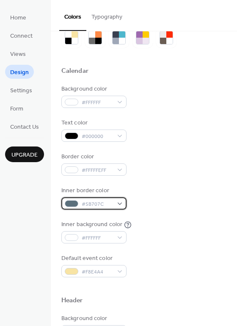
click at [121, 206] on div "#5B707C" at bounding box center [93, 203] width 65 height 12
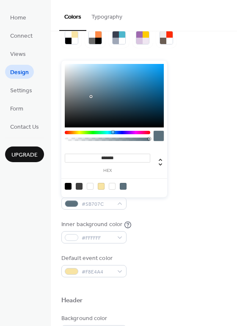
click at [70, 185] on div at bounding box center [68, 186] width 7 height 7
click at [111, 185] on div at bounding box center [112, 186] width 7 height 7
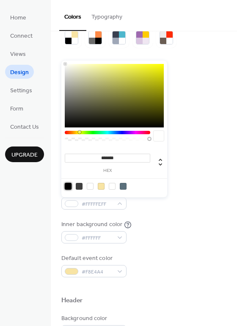
click at [67, 186] on div at bounding box center [68, 186] width 7 height 7
type input "*******"
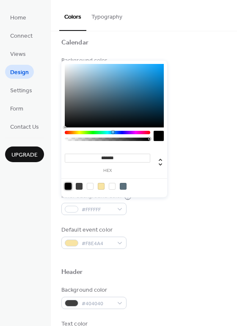
scroll to position [63, 0]
click at [120, 243] on div "#F8E4A4" at bounding box center [93, 242] width 65 height 12
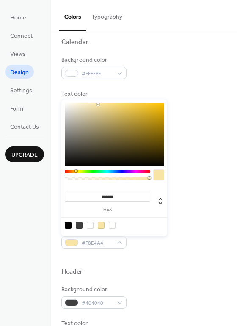
click at [68, 223] on div at bounding box center [68, 225] width 7 height 7
type input "*******"
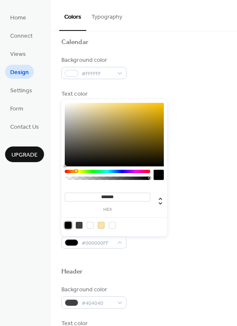
click at [127, 285] on div "Background color #404040" at bounding box center [143, 296] width 165 height 23
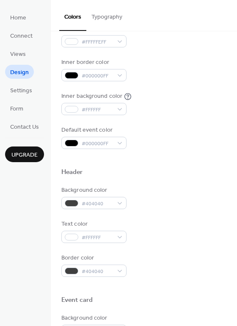
scroll to position [171, 0]
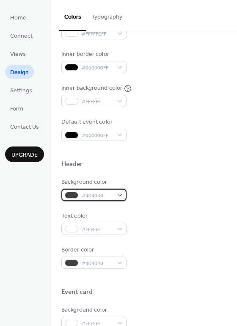
click at [118, 195] on div "#404040" at bounding box center [93, 195] width 65 height 12
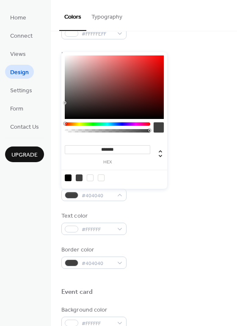
click at [69, 176] on div at bounding box center [68, 177] width 7 height 7
type input "*******"
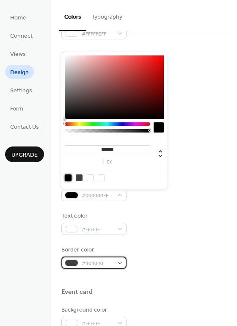
click at [121, 263] on div "#404040" at bounding box center [93, 262] width 65 height 12
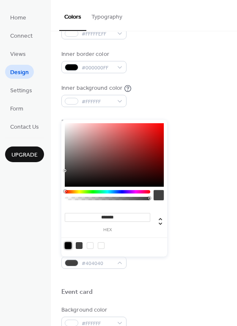
click at [69, 244] on div at bounding box center [68, 245] width 7 height 7
type input "*******"
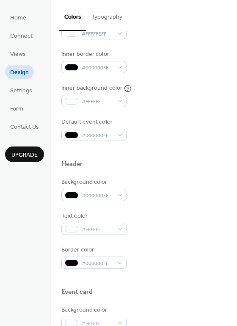
click at [157, 273] on div at bounding box center [143, 278] width 165 height 19
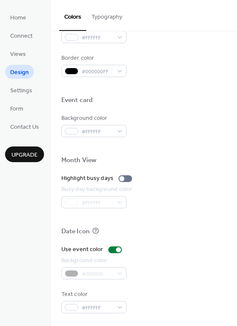
scroll to position [362, 0]
click at [121, 273] on div "#000000" at bounding box center [93, 273] width 65 height 12
click at [112, 250] on div at bounding box center [115, 249] width 14 height 7
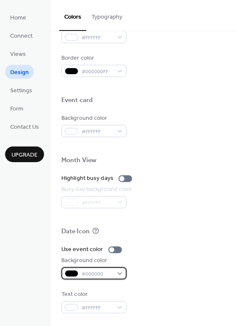
click at [118, 272] on div "#000000" at bounding box center [93, 273] width 65 height 12
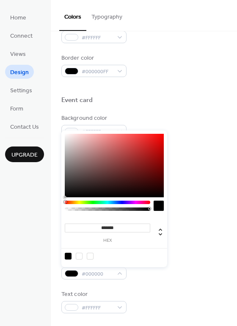
click at [69, 255] on div at bounding box center [68, 256] width 7 height 7
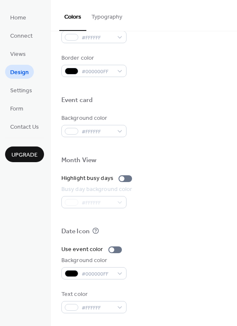
click at [189, 242] on div at bounding box center [143, 241] width 165 height 7
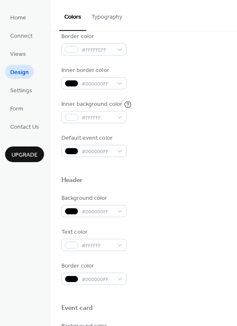
scroll to position [0, 0]
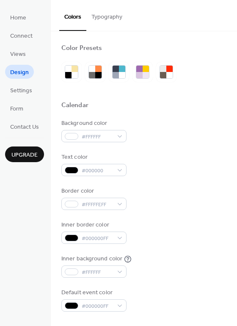
click at [105, 14] on button "Typography" at bounding box center [106, 15] width 41 height 30
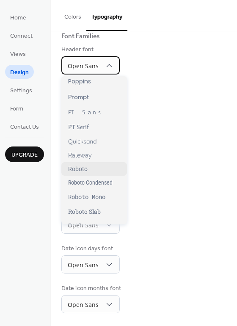
scroll to position [536, 0]
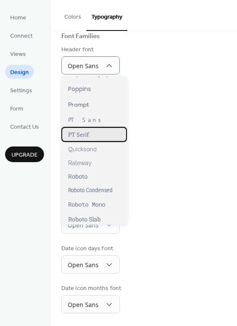
click at [83, 131] on span "PT Serif" at bounding box center [78, 134] width 21 height 8
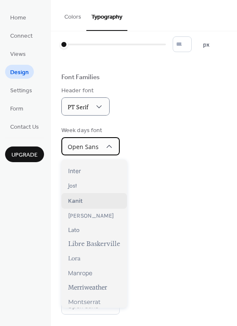
scroll to position [229, 0]
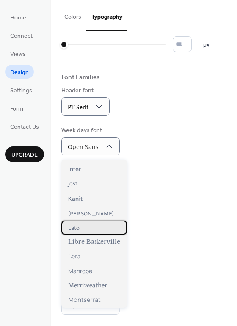
click at [90, 230] on div "Lato" at bounding box center [94, 228] width 66 height 14
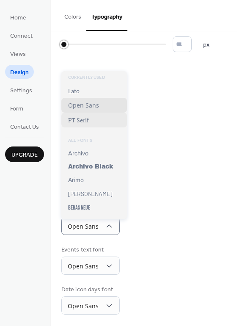
click at [83, 38] on div "* px" at bounding box center [135, 44] width 148 height 16
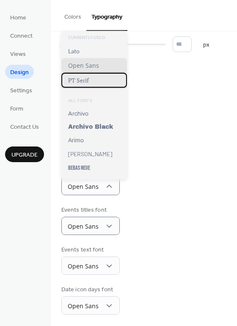
click at [84, 82] on span "PT Serif" at bounding box center [78, 80] width 21 height 8
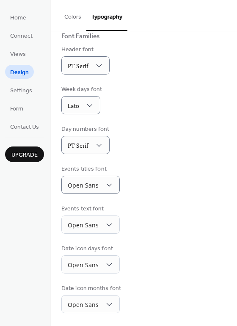
scroll to position [64, 0]
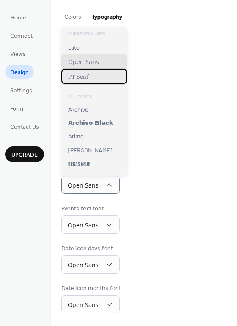
click at [84, 76] on span "PT Serif" at bounding box center [78, 76] width 21 height 8
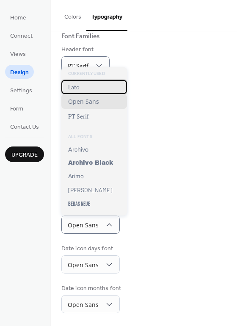
click at [78, 90] on span "Lato" at bounding box center [73, 86] width 11 height 7
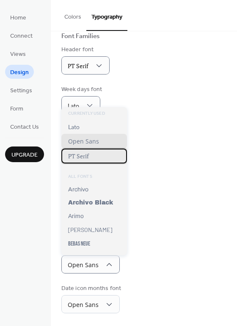
click at [84, 157] on span "PT Serif" at bounding box center [78, 156] width 21 height 8
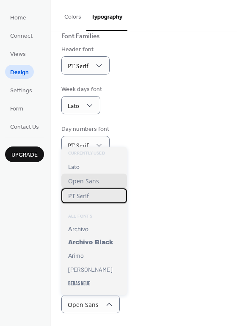
click at [88, 198] on span "PT Serif" at bounding box center [78, 196] width 21 height 8
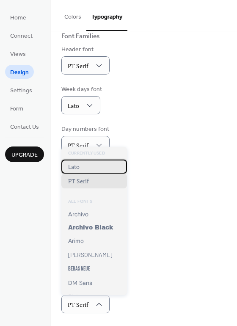
click at [78, 170] on span "Lato" at bounding box center [73, 166] width 11 height 7
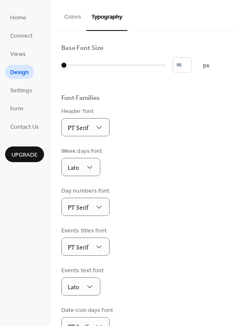
scroll to position [0, 0]
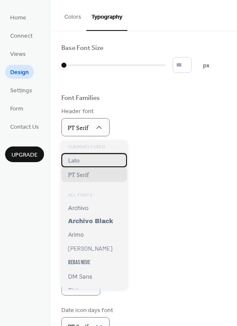
click at [87, 157] on div "Lato" at bounding box center [94, 160] width 66 height 14
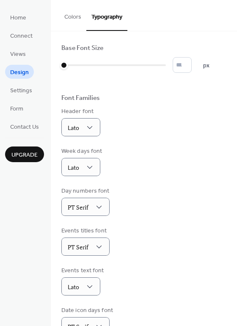
click at [143, 133] on div "Header font Lato" at bounding box center [143, 121] width 165 height 29
